Goal: Information Seeking & Learning: Learn about a topic

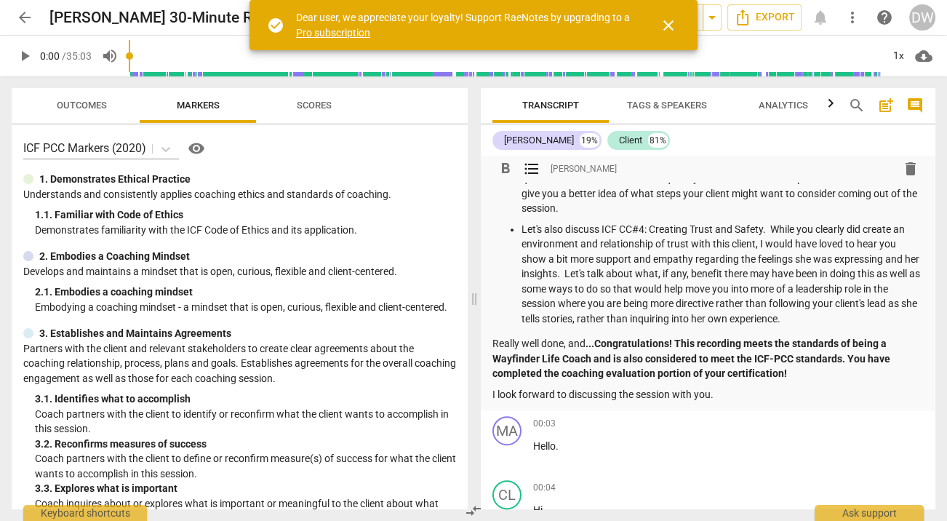
scroll to position [775, 0]
click at [833, 318] on p "Let's also discuss ICF CC#4: Creating Trust and Safety. While you clearly did c…" at bounding box center [722, 274] width 402 height 105
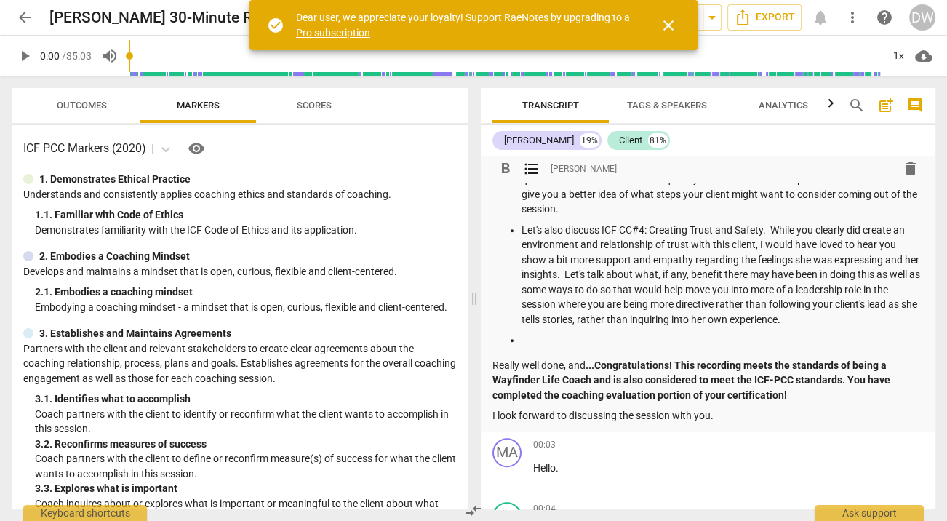
click at [492, 366] on p "Really well done, and ...Congratulations! This recording meets the standards of…" at bounding box center [707, 380] width 431 height 45
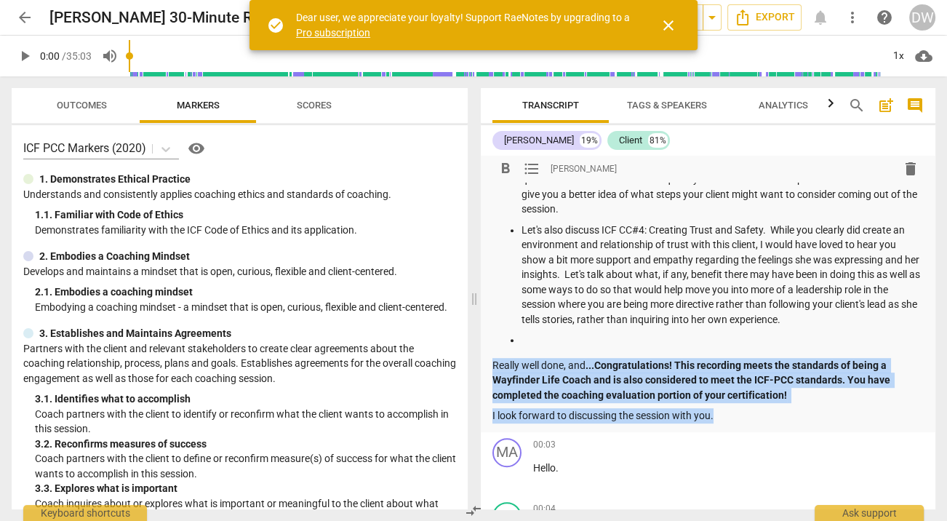
drag, startPoint x: 492, startPoint y: 366, endPoint x: 736, endPoint y: 416, distance: 248.5
copy div "Really well done, and ...Congratulations! This recording meets the standards of…"
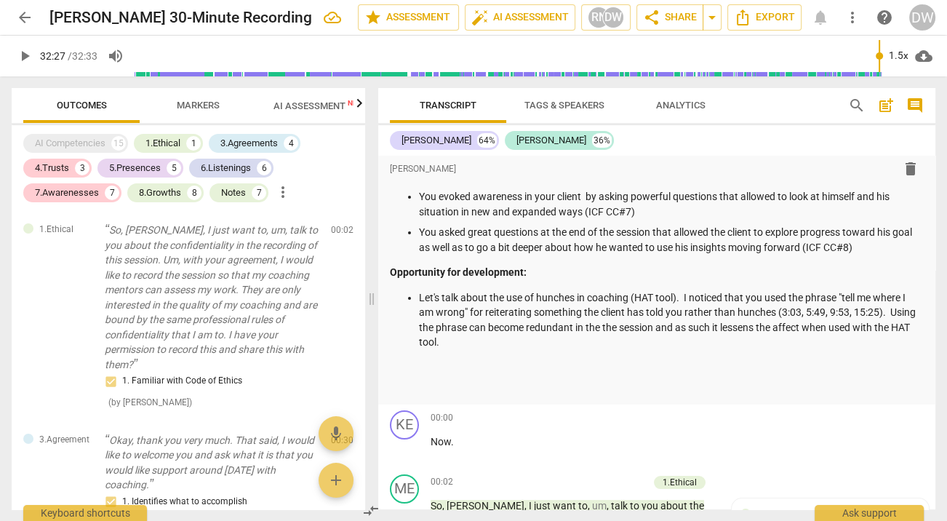
scroll to position [256, 0]
click at [516, 343] on p "Let's talk about the use of hunches in coaching (HAT tool). I noticed that you …" at bounding box center [671, 319] width 505 height 60
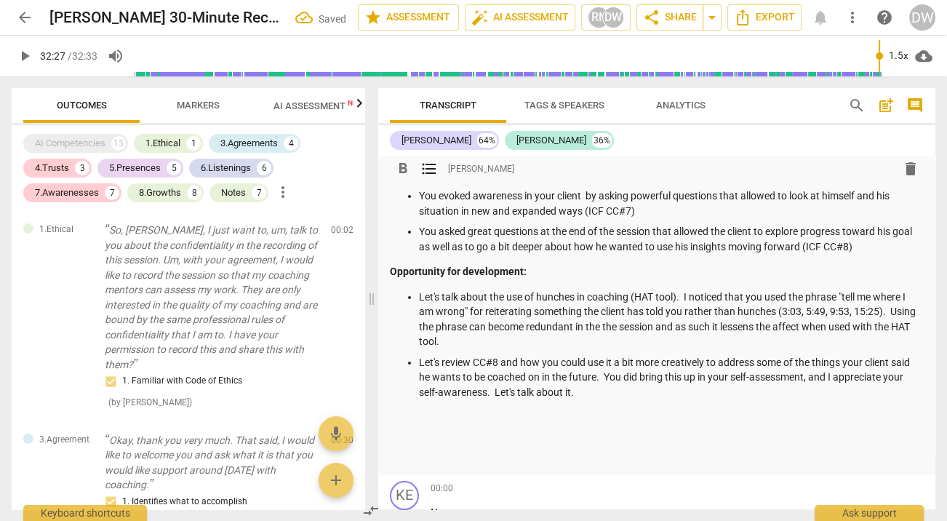
click at [430, 163] on span "format_list_bulleted" at bounding box center [428, 168] width 17 height 17
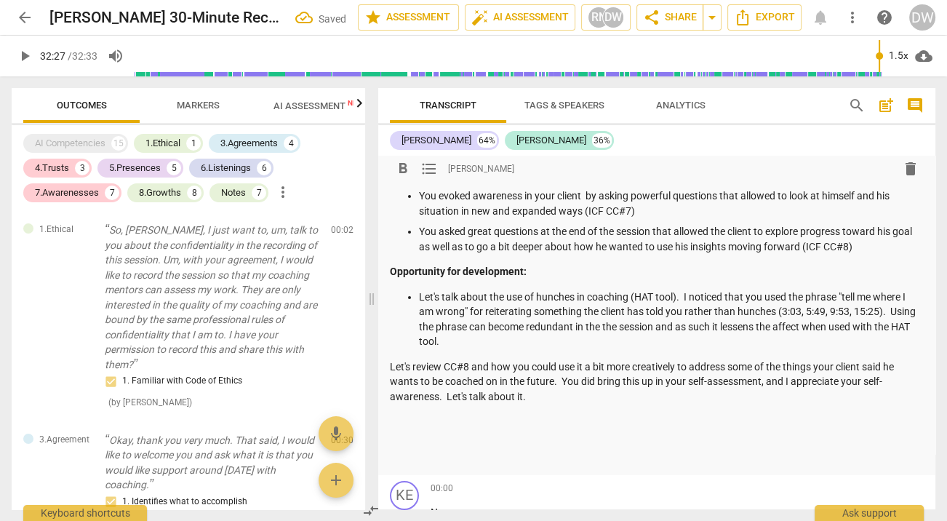
click at [430, 163] on span "format_list_bulleted" at bounding box center [428, 168] width 17 height 17
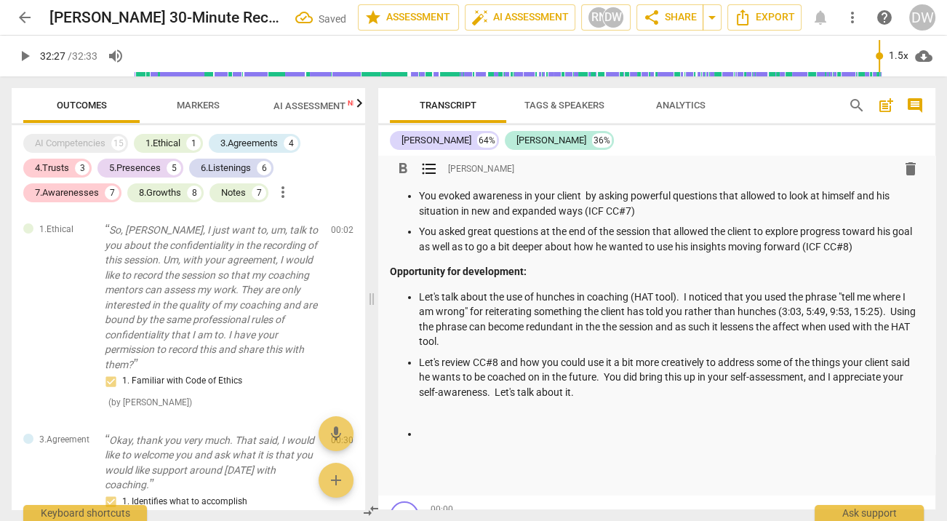
click at [425, 170] on span "format_list_bulleted" at bounding box center [428, 168] width 17 height 17
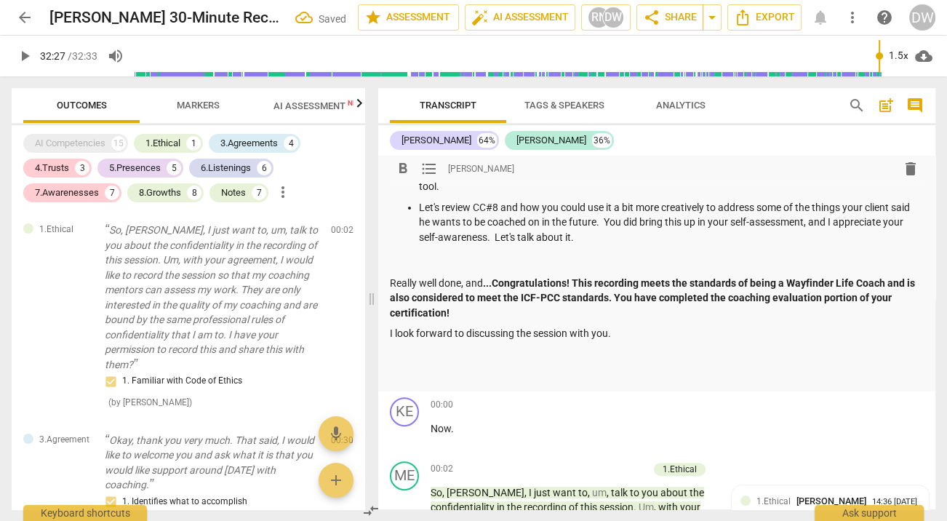
scroll to position [0, 0]
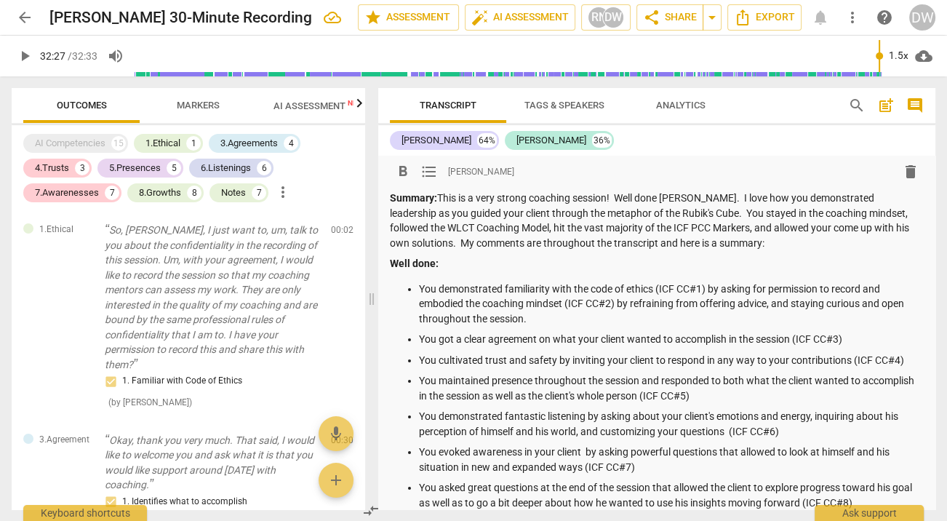
click at [81, 112] on span "Outcomes" at bounding box center [81, 106] width 85 height 20
click at [181, 103] on span "Markers" at bounding box center [198, 105] width 43 height 11
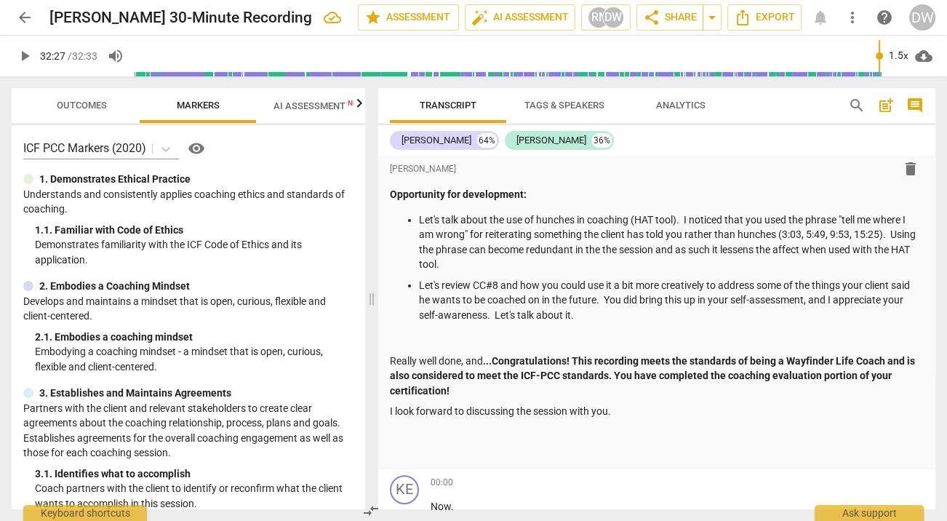
scroll to position [369, 0]
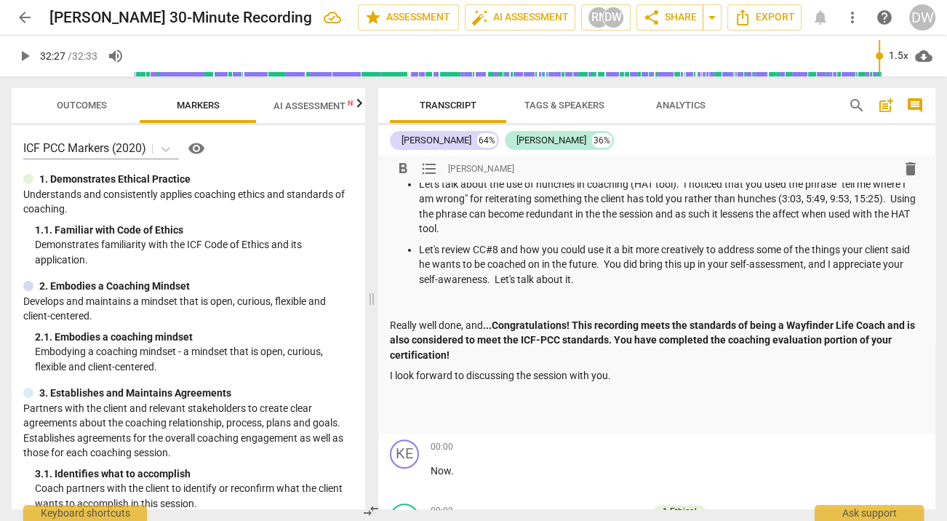
click at [595, 265] on p "Let's review CC#8 and how you could use it a bit more creatively to address som…" at bounding box center [671, 264] width 505 height 45
click at [602, 278] on p "Let's review CC#8 and how you could use it a bit more creatively to address som…" at bounding box center [671, 264] width 505 height 45
drag, startPoint x: 602, startPoint y: 278, endPoint x: 638, endPoint y: 278, distance: 36.4
click at [638, 278] on p "Let's review CC#8 and how you could use it a bit more creatively to address som…" at bounding box center [671, 264] width 505 height 45
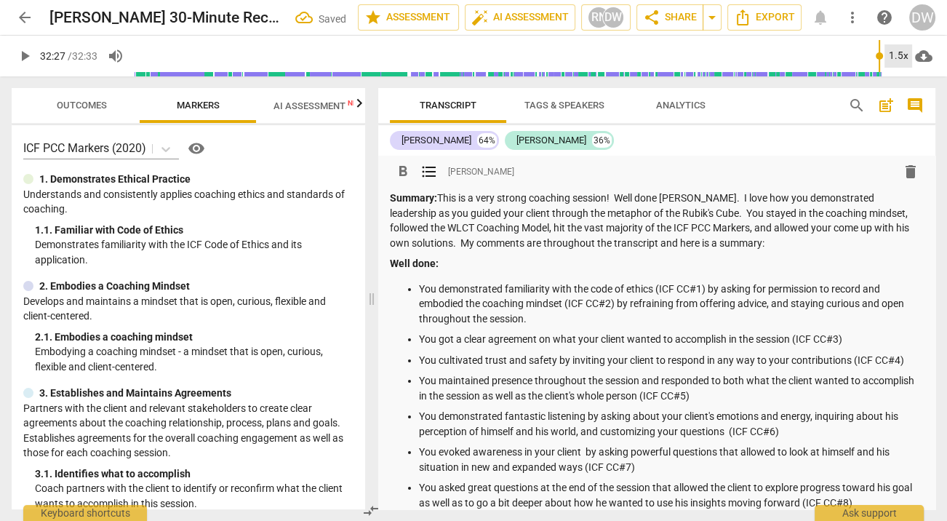
click at [891, 61] on div "1.5x" at bounding box center [898, 55] width 28 height 23
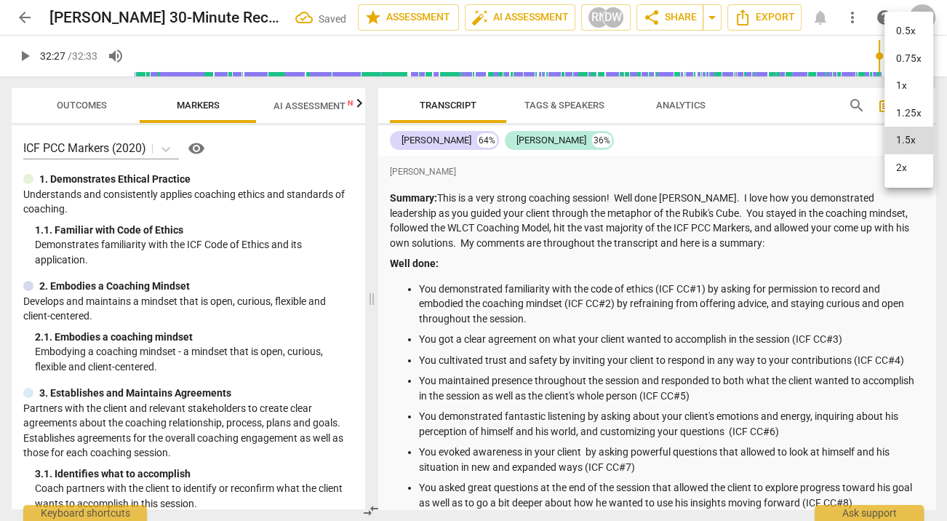
click at [899, 76] on li "1x" at bounding box center [908, 86] width 49 height 28
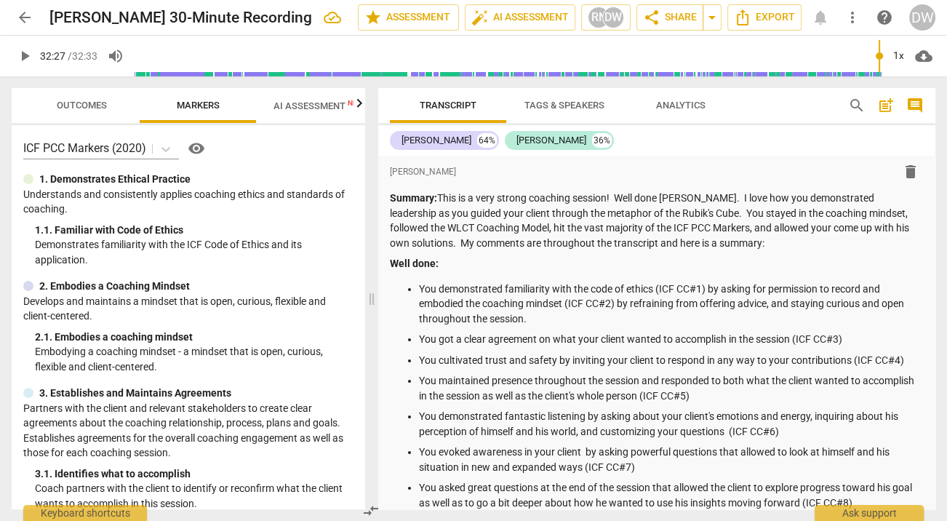
click at [78, 109] on span "Outcomes" at bounding box center [82, 105] width 50 height 11
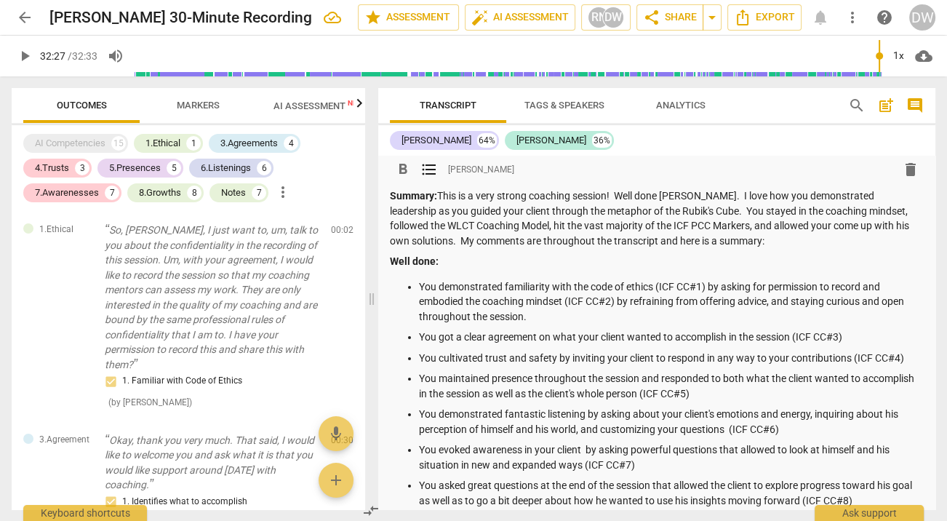
scroll to position [4, 0]
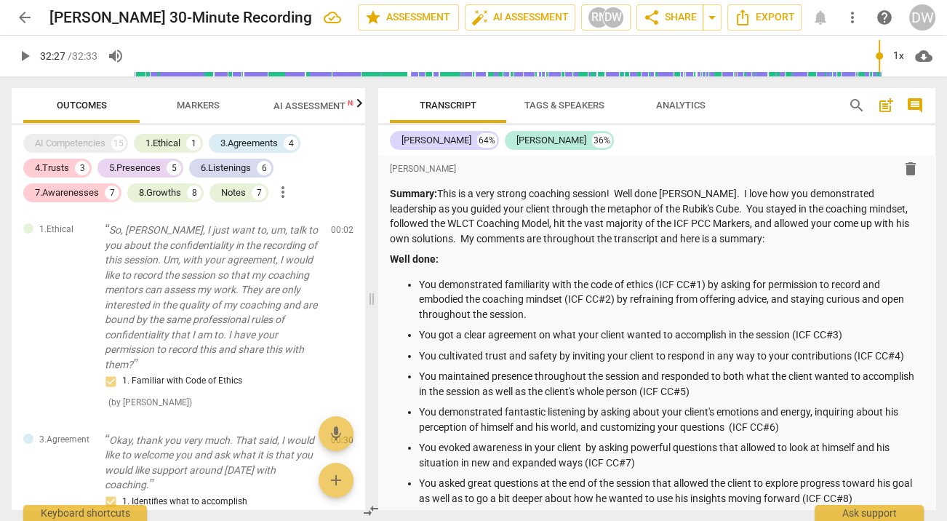
click at [213, 104] on span "Markers" at bounding box center [198, 105] width 43 height 11
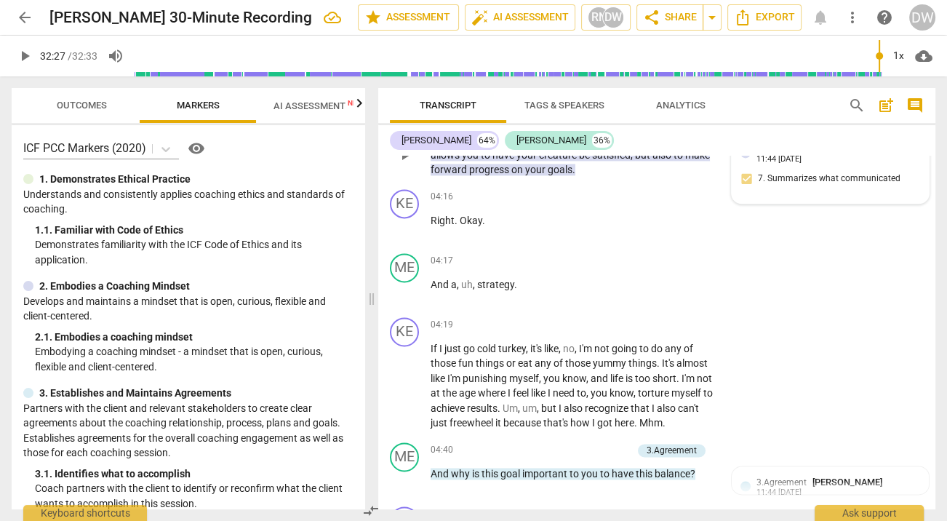
scroll to position [1991, 0]
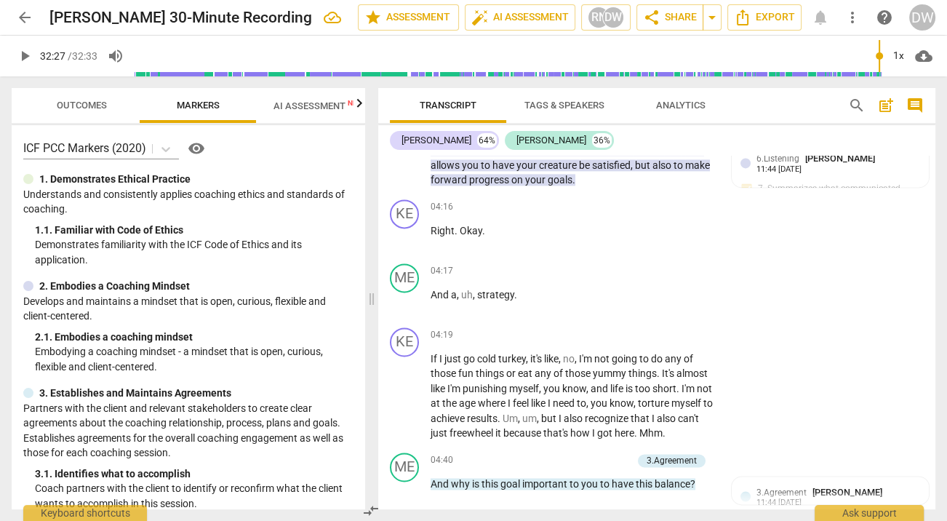
click at [73, 116] on button "Outcomes" at bounding box center [81, 105] width 116 height 35
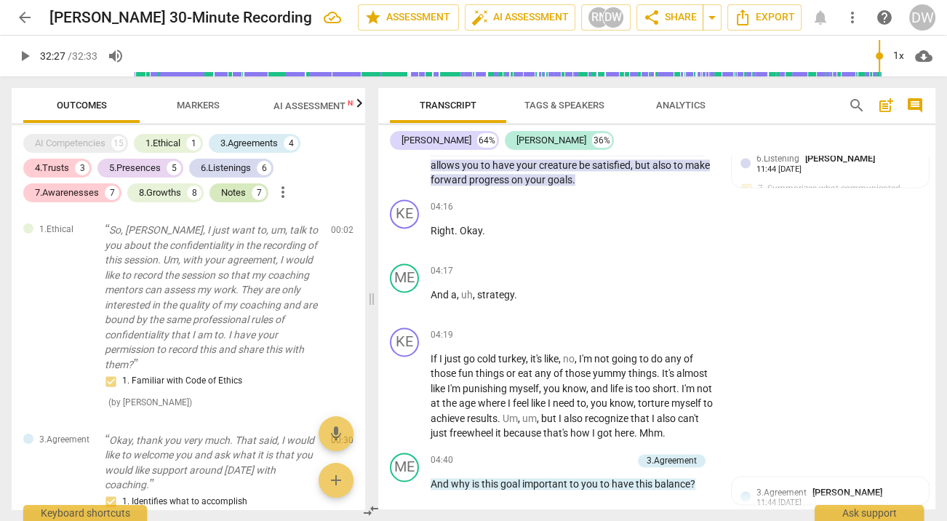
click at [231, 198] on div "Notes" at bounding box center [233, 192] width 25 height 15
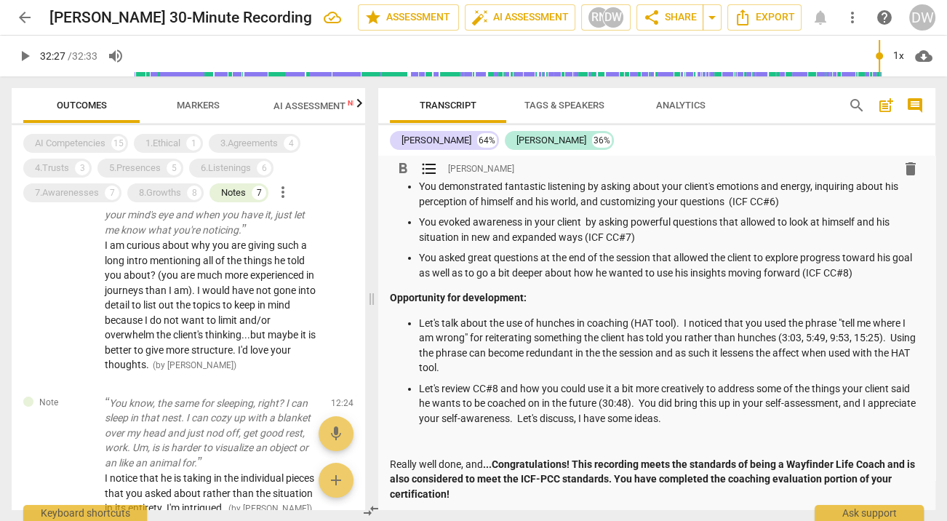
scroll to position [230, 0]
drag, startPoint x: 781, startPoint y: 334, endPoint x: 880, endPoint y: 329, distance: 99.7
click at [880, 329] on p "Let's talk about the use of hunches in coaching (HAT tool). I noticed that you …" at bounding box center [671, 345] width 505 height 60
type input "1947"
